Goal: Task Accomplishment & Management: Manage account settings

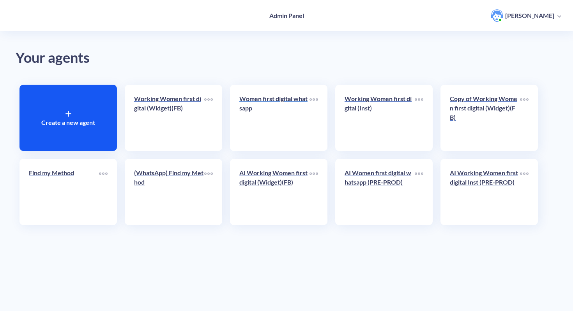
click at [289, 104] on p "Women first digital whatsapp" at bounding box center [274, 103] width 70 height 19
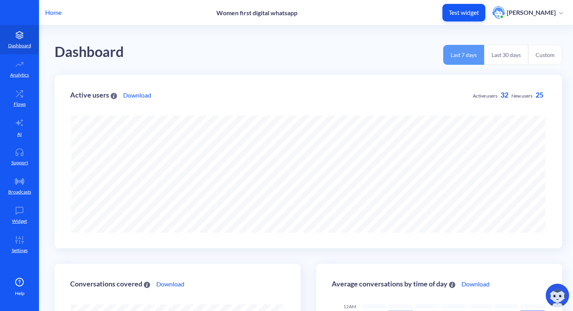
scroll to position [311, 573]
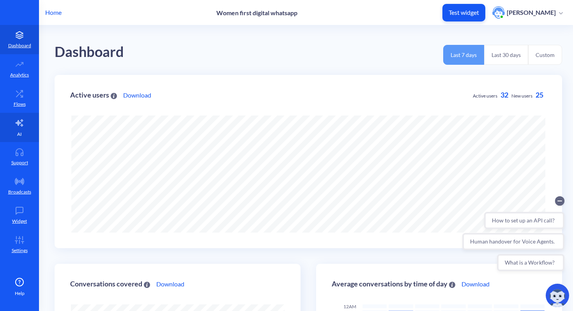
click at [24, 132] on link "AI" at bounding box center [19, 127] width 39 height 29
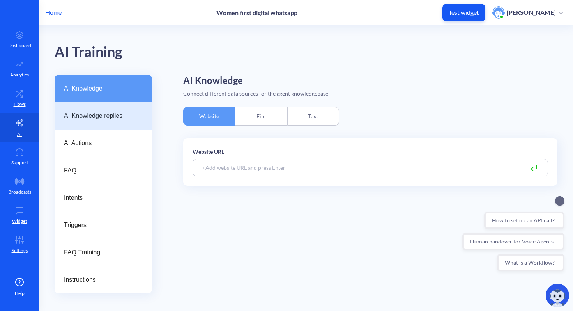
click at [109, 119] on span "AI Knowledge replies" at bounding box center [100, 115] width 73 height 9
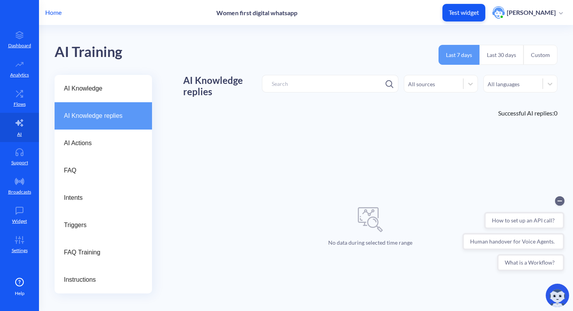
click at [536, 58] on button "Custom" at bounding box center [541, 55] width 34 height 20
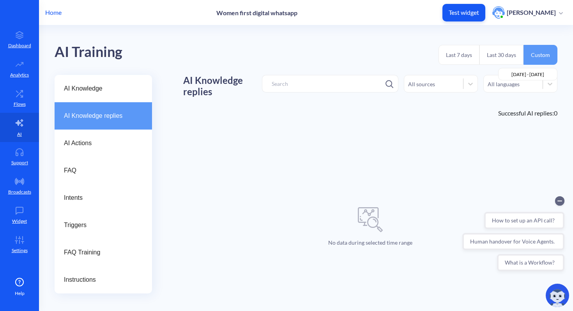
click at [536, 58] on button "Custom" at bounding box center [541, 55] width 34 height 20
click at [361, 48] on div "AI Training Last 7 days Last 30 days Custom [DATE] - [DATE]" at bounding box center [306, 50] width 503 height 50
click at [450, 55] on button "Last 7 days" at bounding box center [459, 55] width 41 height 20
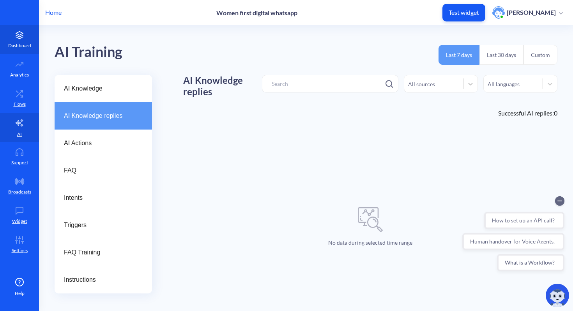
click at [22, 39] on link "Dashboard" at bounding box center [19, 39] width 39 height 29
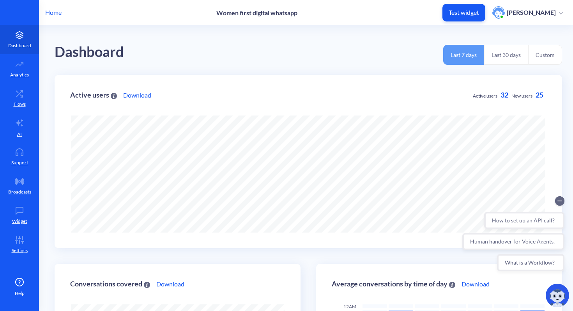
scroll to position [311, 573]
click at [63, 13] on div "Home Women first digital whatsapp Test widget [PERSON_NAME]" at bounding box center [286, 12] width 573 height 25
click at [57, 14] on p "Home" at bounding box center [53, 12] width 16 height 9
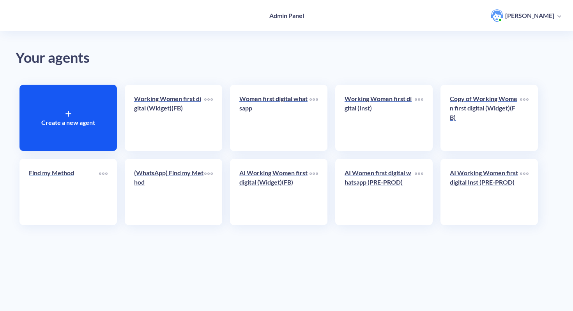
click at [64, 175] on p "Find my Method" at bounding box center [64, 172] width 70 height 9
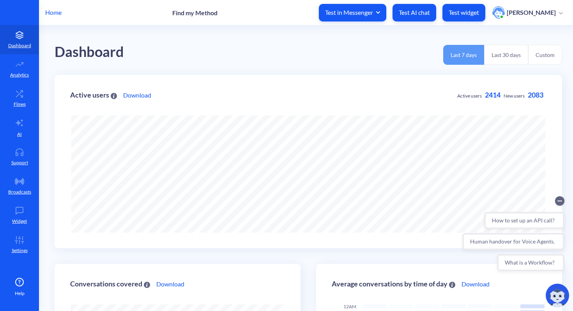
scroll to position [311, 573]
click at [16, 127] on link "AI" at bounding box center [19, 127] width 39 height 29
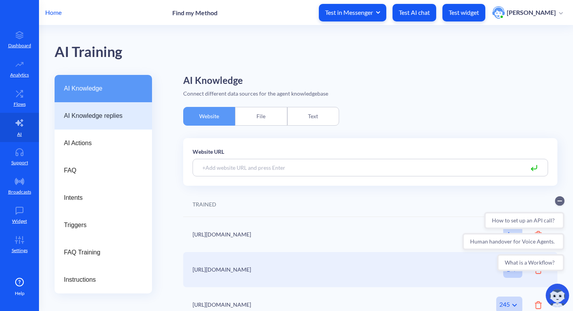
click at [108, 118] on span "AI Knowledge replies" at bounding box center [100, 115] width 73 height 9
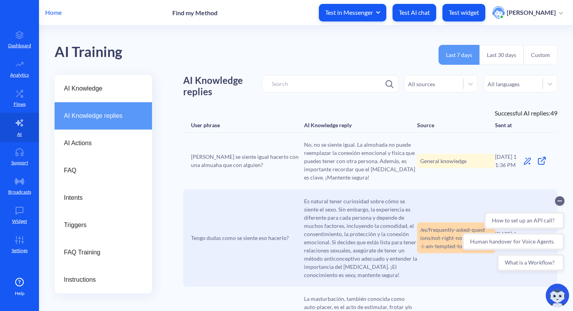
click at [449, 85] on div "All sources" at bounding box center [433, 84] width 59 height 14
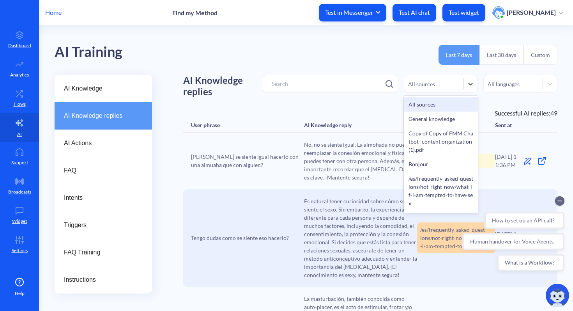
click at [523, 83] on div "All languages" at bounding box center [513, 83] width 59 height 11
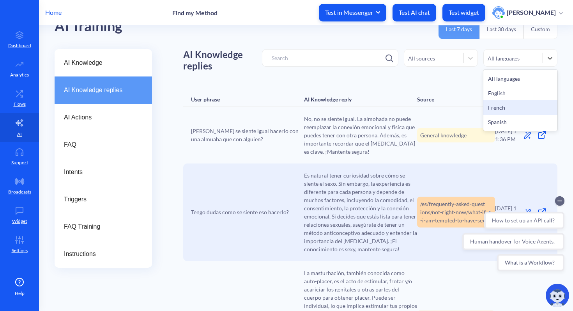
scroll to position [0, 0]
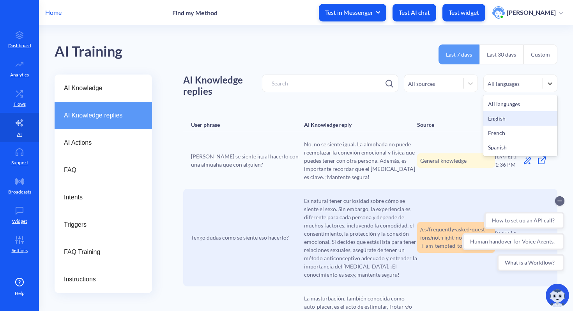
click at [256, 93] on h1 "AI Knowledge replies" at bounding box center [222, 85] width 79 height 23
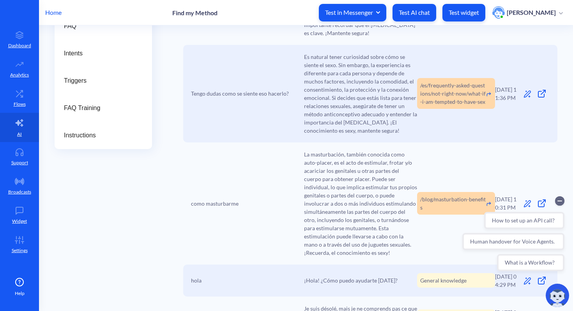
scroll to position [0, 0]
